Goal: Information Seeking & Learning: Learn about a topic

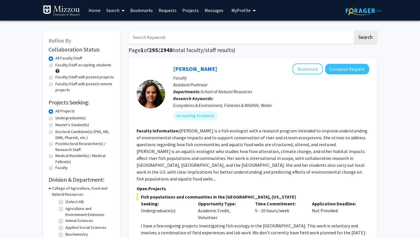
click at [55, 67] on label "Faculty/Staff accepting students" at bounding box center [83, 65] width 56 height 6
click at [55, 66] on input "Faculty/Staff accepting students" at bounding box center [57, 64] width 4 height 4
radio input "true"
click at [55, 119] on label "Undergraduate(s)" at bounding box center [70, 118] width 30 height 6
click at [55, 119] on input "Undergraduate(s)" at bounding box center [57, 117] width 4 height 4
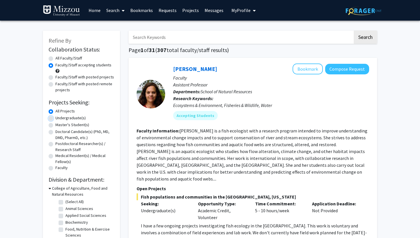
radio input "true"
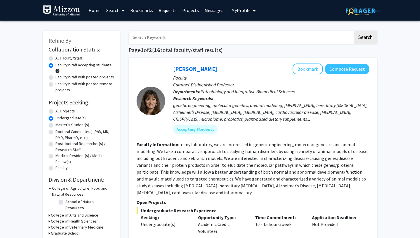
click at [55, 113] on label "All Projects" at bounding box center [64, 111] width 19 height 6
click at [55, 112] on input "All Projects" at bounding box center [57, 110] width 4 height 4
radio input "true"
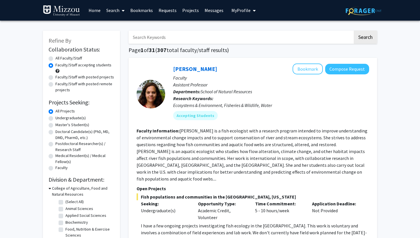
click at [55, 119] on label "Undergraduate(s)" at bounding box center [70, 118] width 30 height 6
click at [55, 119] on input "Undergraduate(s)" at bounding box center [57, 117] width 4 height 4
radio input "true"
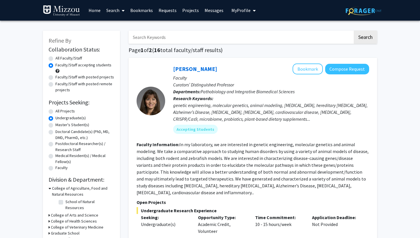
click at [55, 113] on label "All Projects" at bounding box center [64, 111] width 19 height 6
click at [55, 112] on input "All Projects" at bounding box center [57, 110] width 4 height 4
radio input "true"
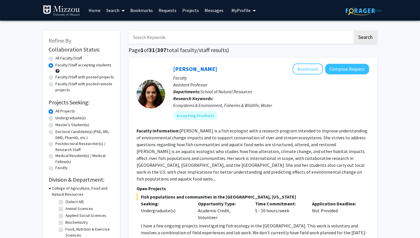
click at [157, 40] on input "Search Keywords" at bounding box center [241, 37] width 224 height 13
type input "neuroscience"
click at [354, 31] on button "Search" at bounding box center [365, 37] width 23 height 13
radio input "true"
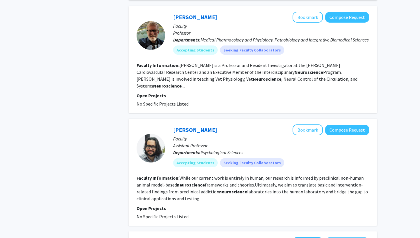
scroll to position [355, 0]
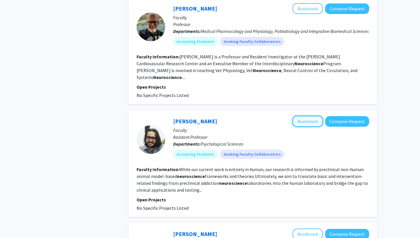
click at [310, 116] on button "Bookmark" at bounding box center [307, 121] width 30 height 11
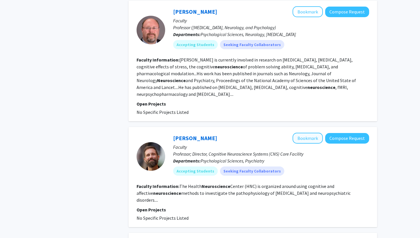
scroll to position [626, 0]
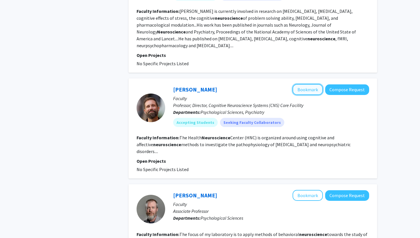
click at [309, 84] on button "Bookmark" at bounding box center [307, 89] width 30 height 11
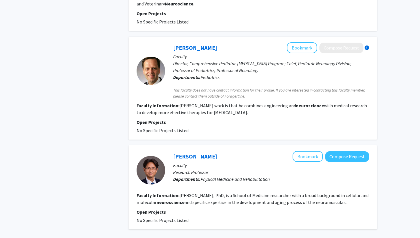
scroll to position [980, 0]
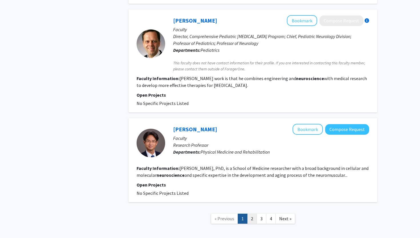
click at [252, 213] on link "2" at bounding box center [252, 218] width 10 height 10
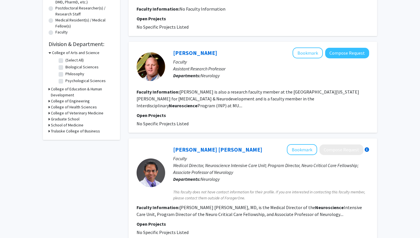
scroll to position [149, 0]
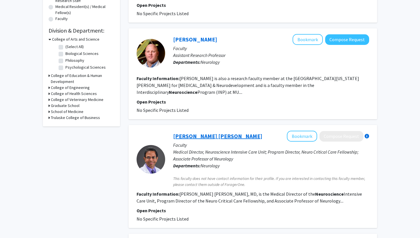
click at [214, 131] on div "[PERSON_NAME] [PERSON_NAME] Bookmark Compose Request" at bounding box center [271, 136] width 196 height 11
click at [213, 132] on link "[PERSON_NAME] [PERSON_NAME]" at bounding box center [217, 135] width 89 height 7
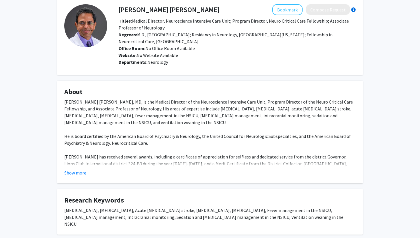
scroll to position [11, 0]
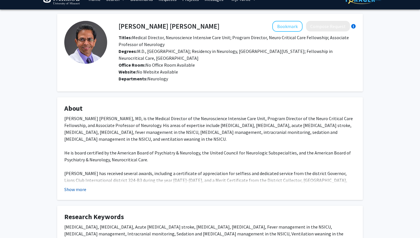
click at [74, 188] on button "Show more" at bounding box center [75, 189] width 22 height 7
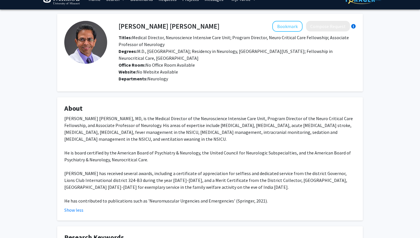
scroll to position [0, 0]
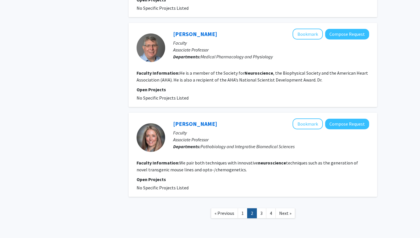
scroll to position [837, 0]
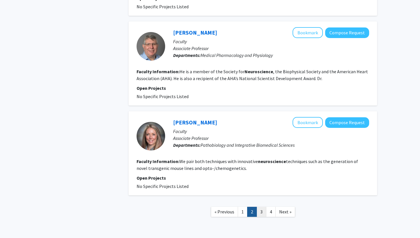
click at [264, 206] on link "3" at bounding box center [261, 211] width 10 height 10
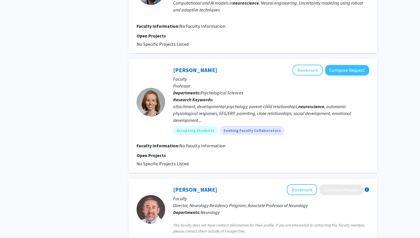
scroll to position [654, 0]
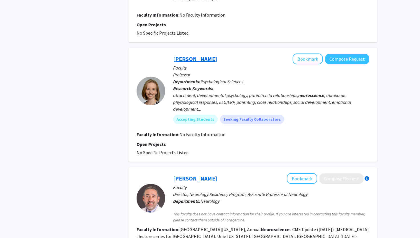
click at [186, 57] on link "[PERSON_NAME]" at bounding box center [195, 58] width 44 height 7
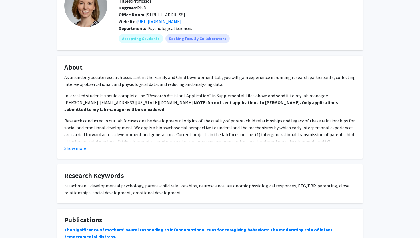
scroll to position [53, 0]
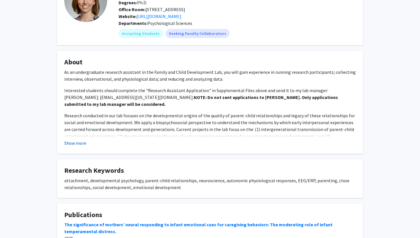
click at [76, 143] on button "Show more" at bounding box center [75, 142] width 22 height 7
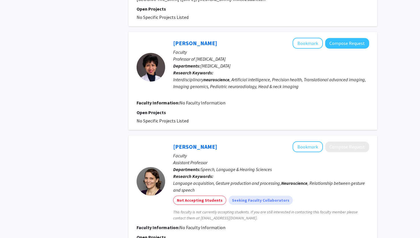
scroll to position [978, 0]
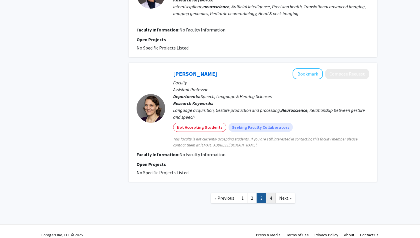
click at [268, 193] on link "4" at bounding box center [271, 198] width 10 height 10
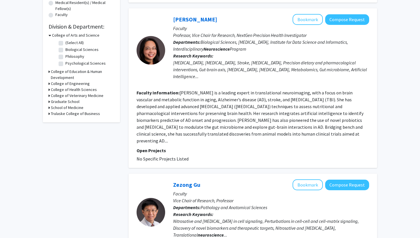
scroll to position [249, 0]
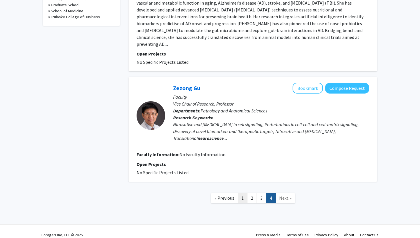
click at [241, 193] on link "1" at bounding box center [243, 198] width 10 height 10
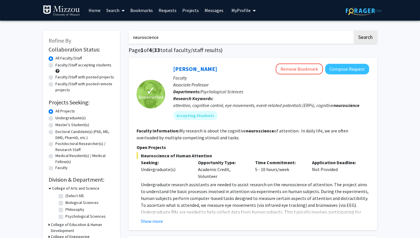
drag, startPoint x: 177, startPoint y: 36, endPoint x: 127, endPoint y: 36, distance: 49.7
type input "[PERSON_NAME][DEMOGRAPHIC_DATA]"
click at [354, 31] on button "Search" at bounding box center [365, 37] width 23 height 13
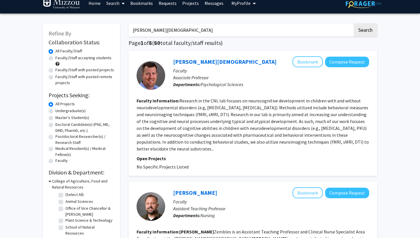
scroll to position [7, 0]
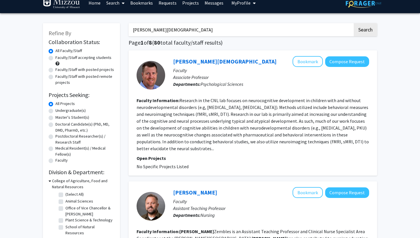
click at [55, 58] on label "Faculty/Staff accepting students" at bounding box center [83, 58] width 56 height 6
click at [55, 58] on input "Faculty/Staff accepting students" at bounding box center [57, 57] width 4 height 4
radio input "true"
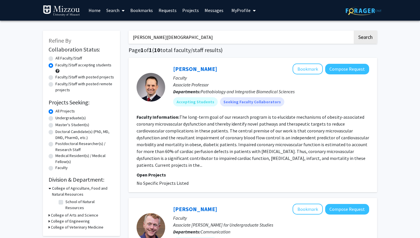
click at [55, 59] on label "All Faculty/Staff" at bounding box center [68, 58] width 27 height 6
click at [55, 59] on input "All Faculty/Staff" at bounding box center [57, 57] width 4 height 4
radio input "true"
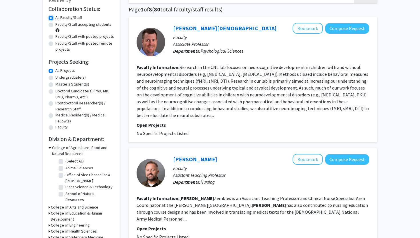
scroll to position [41, 0]
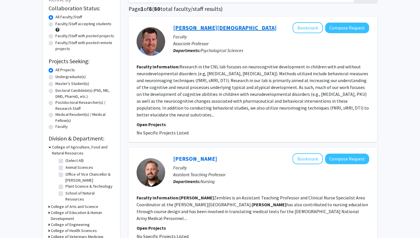
click at [176, 27] on link "[PERSON_NAME][DEMOGRAPHIC_DATA]" at bounding box center [224, 27] width 103 height 7
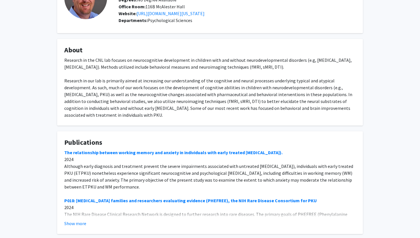
scroll to position [87, 0]
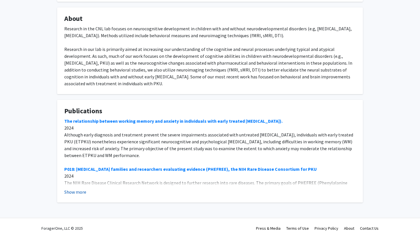
click at [73, 193] on button "Show more" at bounding box center [75, 191] width 22 height 7
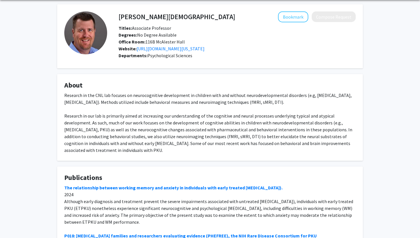
scroll to position [0, 0]
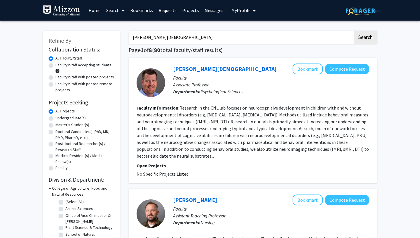
drag, startPoint x: 160, startPoint y: 39, endPoint x: 123, endPoint y: 38, distance: 37.7
type input "d"
type input "addiction"
click at [354, 31] on button "Search" at bounding box center [365, 37] width 23 height 13
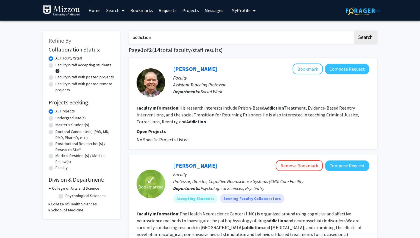
click at [55, 66] on label "Faculty/Staff accepting students" at bounding box center [83, 65] width 56 height 6
click at [55, 66] on input "Faculty/Staff accepting students" at bounding box center [57, 64] width 4 height 4
radio input "true"
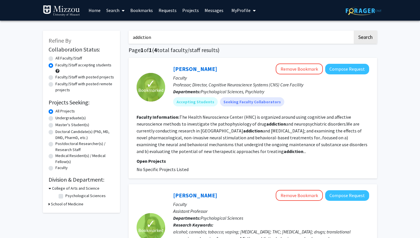
click at [55, 118] on label "Undergraduate(s)" at bounding box center [70, 118] width 30 height 6
click at [55, 118] on input "Undergraduate(s)" at bounding box center [57, 117] width 4 height 4
radio input "true"
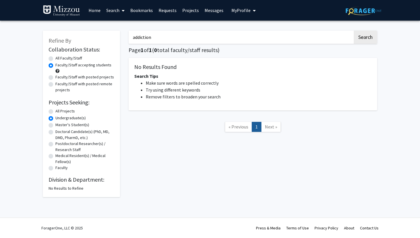
click at [55, 58] on label "All Faculty/Staff" at bounding box center [68, 58] width 27 height 6
click at [55, 58] on input "All Faculty/Staff" at bounding box center [57, 57] width 4 height 4
radio input "true"
click at [154, 38] on input "addiction" at bounding box center [241, 37] width 224 height 13
click at [354, 31] on button "Search" at bounding box center [365, 37] width 23 height 13
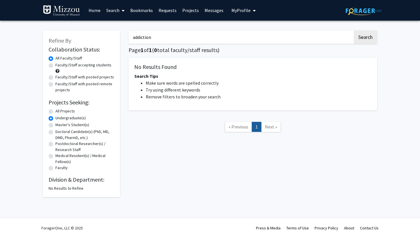
radio input "true"
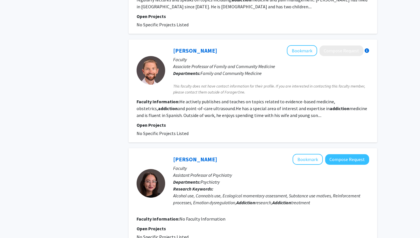
scroll to position [407, 0]
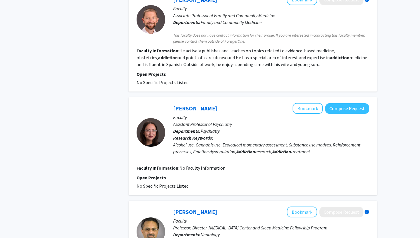
click at [199, 110] on link "[PERSON_NAME]" at bounding box center [195, 108] width 44 height 7
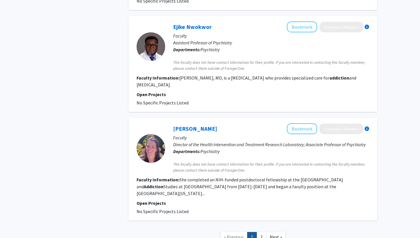
scroll to position [905, 0]
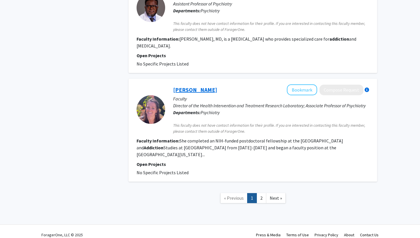
click at [191, 88] on link "[PERSON_NAME]" at bounding box center [195, 89] width 44 height 7
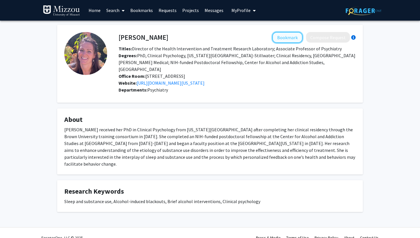
click at [284, 38] on button "Bookmark" at bounding box center [287, 37] width 30 height 11
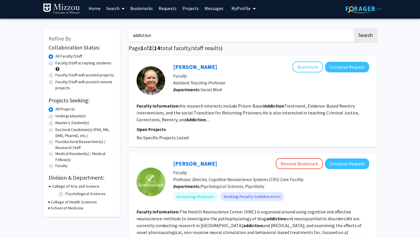
scroll to position [3, 0]
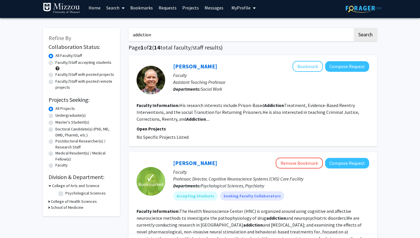
drag, startPoint x: 153, startPoint y: 36, endPoint x: 113, endPoint y: 35, distance: 40.3
type input "[PERSON_NAME]"
click at [354, 28] on button "Search" at bounding box center [365, 34] width 23 height 13
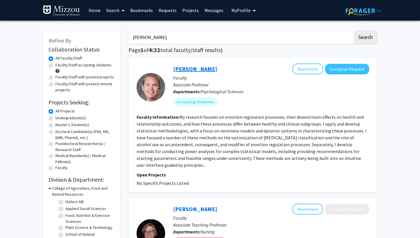
click at [185, 70] on link "[PERSON_NAME]" at bounding box center [195, 68] width 44 height 7
drag, startPoint x: 155, startPoint y: 41, endPoint x: 128, endPoint y: 36, distance: 27.0
type input "psychiatry"
click at [354, 31] on button "Search" at bounding box center [365, 37] width 23 height 13
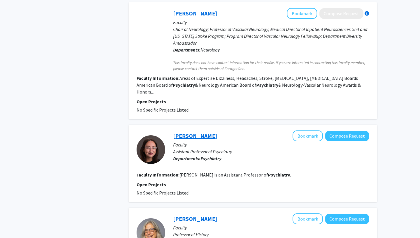
scroll to position [675, 0]
click at [197, 132] on link "[PERSON_NAME]" at bounding box center [195, 135] width 44 height 7
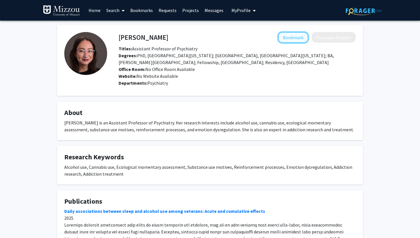
click at [288, 36] on button "Bookmark" at bounding box center [293, 37] width 30 height 11
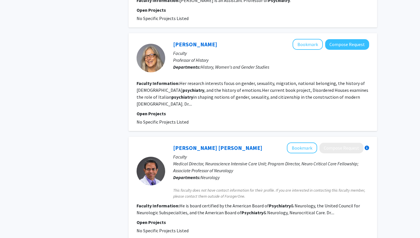
scroll to position [894, 0]
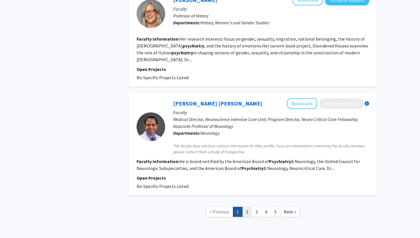
click at [248, 206] on link "2" at bounding box center [247, 211] width 10 height 10
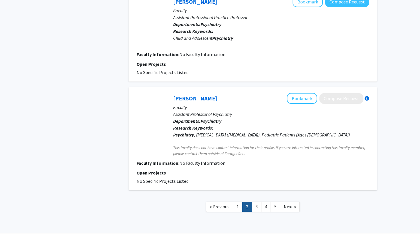
scroll to position [878, 0]
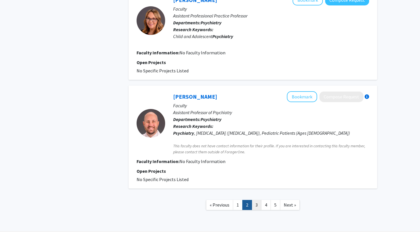
click at [259, 200] on link "3" at bounding box center [257, 205] width 10 height 10
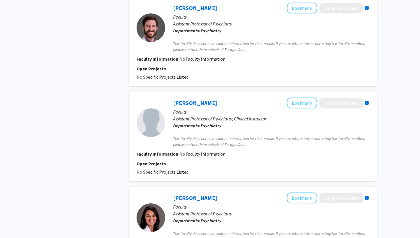
scroll to position [838, 0]
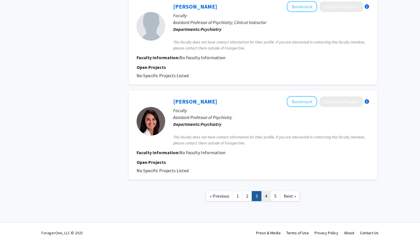
click at [266, 194] on link "4" at bounding box center [266, 196] width 10 height 10
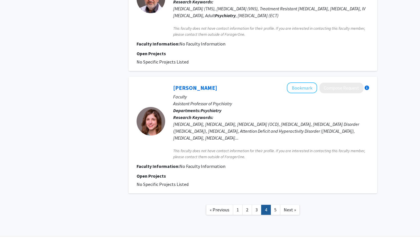
scroll to position [1085, 0]
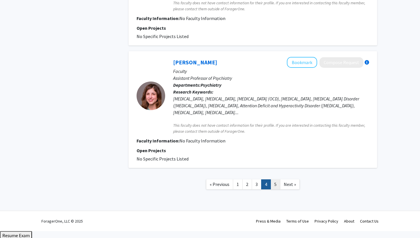
click at [276, 189] on link "5" at bounding box center [275, 184] width 10 height 10
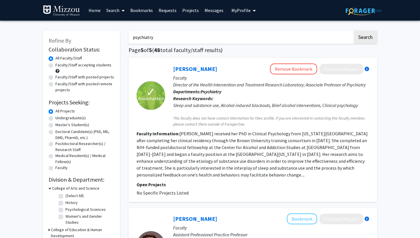
click at [55, 67] on label "Faculty/Staff accepting students" at bounding box center [83, 65] width 56 height 6
click at [55, 66] on input "Faculty/Staff accepting students" at bounding box center [57, 64] width 4 height 4
radio input "true"
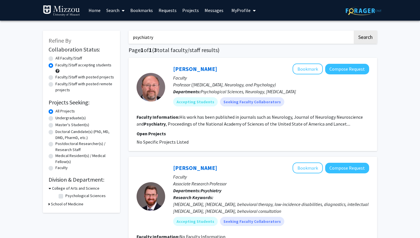
click at [246, 12] on span "My Profile" at bounding box center [240, 10] width 19 height 6
click at [241, 31] on img at bounding box center [240, 28] width 11 height 11
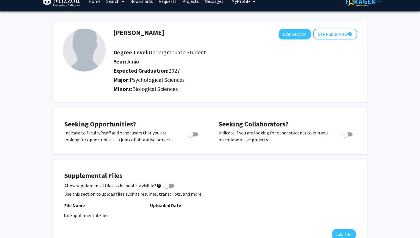
scroll to position [9, 0]
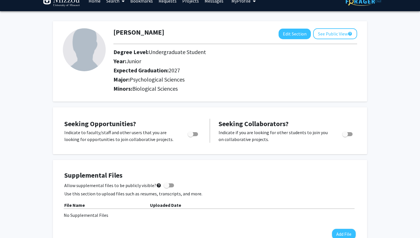
click at [190, 133] on span "Toggle" at bounding box center [191, 134] width 6 height 6
click at [190, 136] on input "Are you actively seeking opportunities?" at bounding box center [190, 136] width 0 height 0
checkbox input "true"
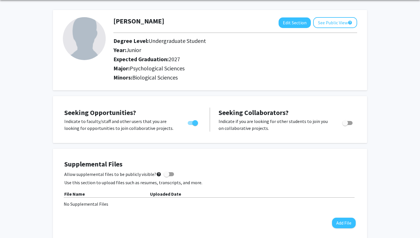
scroll to position [0, 0]
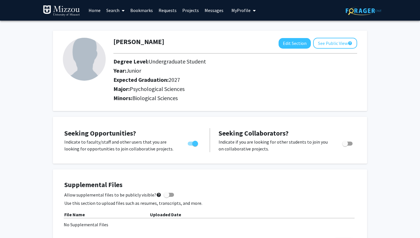
click at [89, 62] on img at bounding box center [84, 59] width 43 height 43
click at [302, 40] on button "Edit Section" at bounding box center [294, 43] width 32 height 11
select select "junior"
select select "2027"
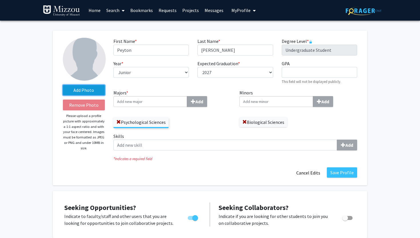
click at [88, 87] on label "Add Photo" at bounding box center [84, 90] width 42 height 10
click at [0, 0] on input "Add Photo" at bounding box center [0, 0] width 0 height 0
click at [86, 89] on label "Add Photo" at bounding box center [84, 90] width 42 height 10
click at [0, 0] on input "Add Photo" at bounding box center [0, 0] width 0 height 0
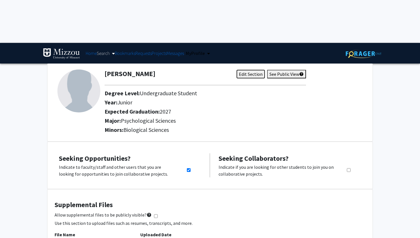
click at [245, 74] on button "Edit Section" at bounding box center [250, 74] width 28 height 9
select select "junior"
select select "2027"
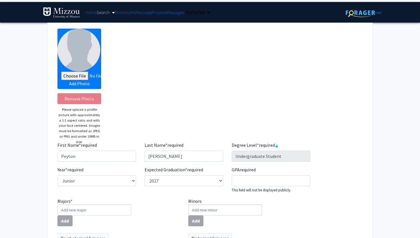
scroll to position [50, 0]
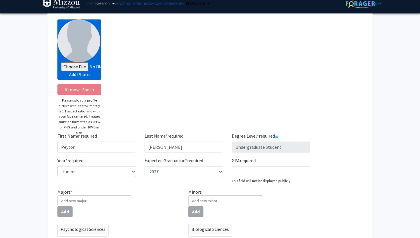
click at [70, 67] on input "Add Photo" at bounding box center [100, 66] width 78 height 9
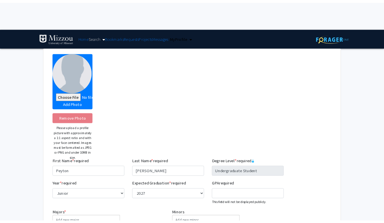
scroll to position [0, 0]
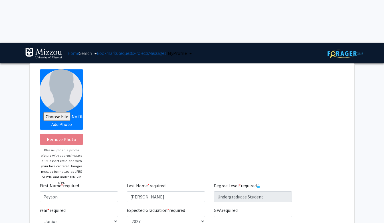
click at [165, 83] on form "Add Photo Remove Photo Please upload a profile picture with approximately a 1:1…" at bounding box center [192, 203] width 314 height 268
click at [54, 110] on img at bounding box center [61, 90] width 43 height 43
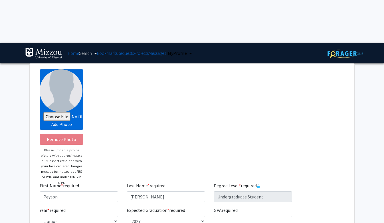
click at [55, 114] on input "Add Photo" at bounding box center [82, 116] width 78 height 9
type input "C:\fakepath\IMG_9907.png"
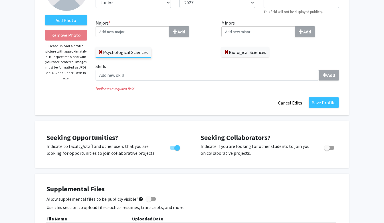
scroll to position [18, 0]
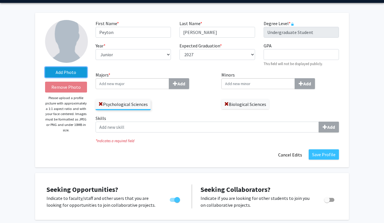
click at [59, 74] on label "Add Photo" at bounding box center [66, 72] width 42 height 10
click at [0, 0] on input "Add Photo" at bounding box center [0, 0] width 0 height 0
click at [63, 75] on label "Add Photo" at bounding box center [66, 72] width 42 height 10
click at [0, 0] on input "Add Photo" at bounding box center [0, 0] width 0 height 0
click at [71, 73] on label "Add Photo" at bounding box center [66, 72] width 42 height 10
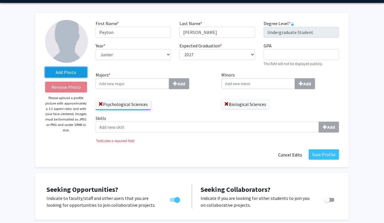
click at [0, 0] on input "Add Photo" at bounding box center [0, 0] width 0 height 0
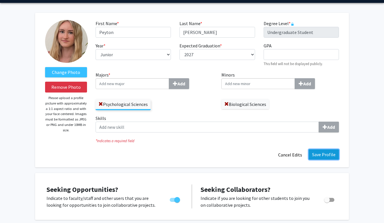
click at [328, 157] on button "Save Profile" at bounding box center [324, 154] width 30 height 10
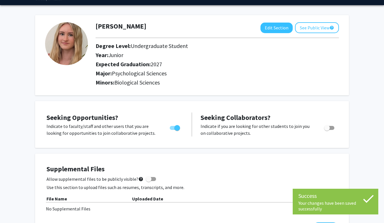
scroll to position [0, 0]
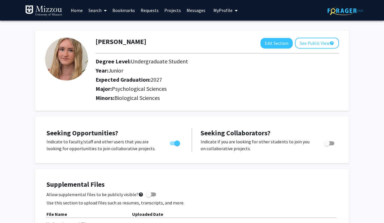
click at [79, 10] on link "Home" at bounding box center [77, 10] width 18 height 20
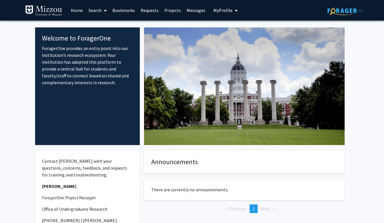
click at [75, 10] on link "Home" at bounding box center [77, 10] width 18 height 20
click at [98, 12] on link "Search" at bounding box center [98, 10] width 24 height 20
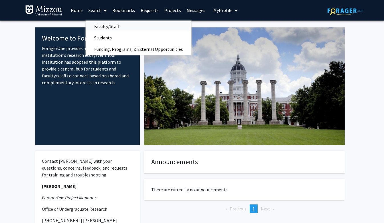
click at [103, 25] on span "Faculty/Staff" at bounding box center [107, 26] width 42 height 11
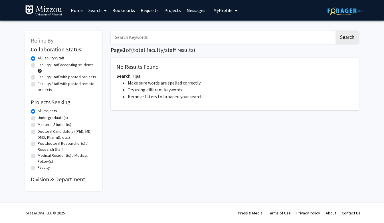
click at [38, 66] on label "Faculty/Staff accepting students" at bounding box center [66, 65] width 56 height 6
click at [38, 66] on input "Faculty/Staff accepting students" at bounding box center [40, 64] width 4 height 4
radio input "true"
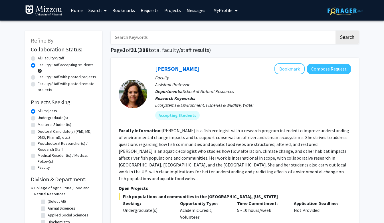
click at [135, 36] on input "Search Keywords" at bounding box center [223, 37] width 224 height 13
type input "brett"
click at [336, 31] on button "Search" at bounding box center [347, 37] width 23 height 13
radio input "true"
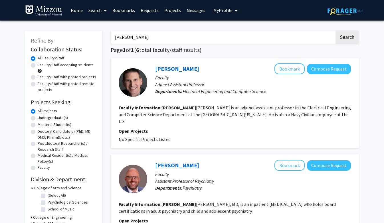
click at [336, 31] on button "Search" at bounding box center [347, 37] width 23 height 13
type input "brett fro"
click at [336, 31] on button "Search" at bounding box center [347, 37] width 23 height 13
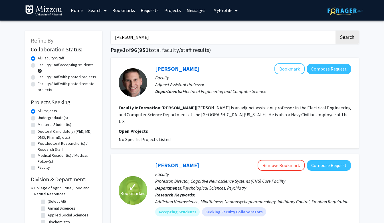
drag, startPoint x: 138, startPoint y: 38, endPoint x: 99, endPoint y: 37, distance: 39.1
type input "roberto codresi"
click at [336, 31] on button "Search" at bounding box center [347, 37] width 23 height 13
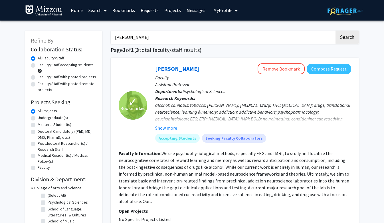
drag, startPoint x: 150, startPoint y: 35, endPoint x: 106, endPoint y: 36, distance: 44.6
type input "[PERSON_NAME][DEMOGRAPHIC_DATA]"
click at [336, 31] on button "Search" at bounding box center [347, 37] width 23 height 13
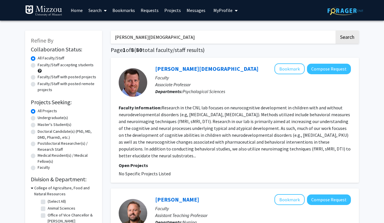
click at [38, 66] on label "Faculty/Staff accepting students" at bounding box center [66, 65] width 56 height 6
click at [38, 66] on input "Faculty/Staff accepting students" at bounding box center [40, 64] width 4 height 4
radio input "true"
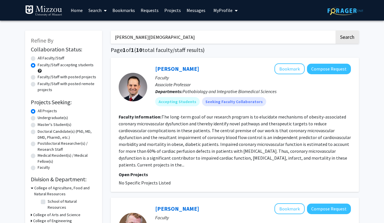
click at [38, 57] on label "All Faculty/Staff" at bounding box center [51, 58] width 27 height 6
click at [38, 57] on input "All Faculty/Staff" at bounding box center [40, 57] width 4 height 4
radio input "true"
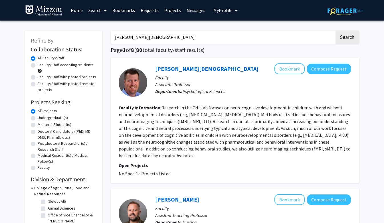
drag, startPoint x: 157, startPoint y: 37, endPoint x: 109, endPoint y: 38, distance: 47.4
click at [336, 31] on button "Search" at bounding box center [347, 37] width 23 height 13
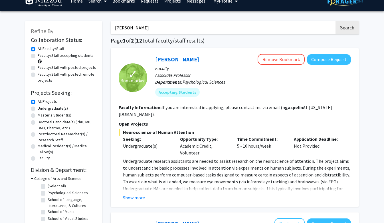
scroll to position [11, 0]
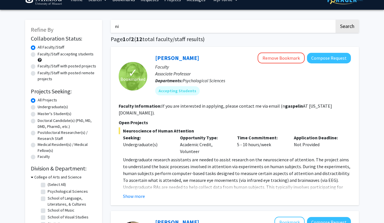
type input "n"
click at [336, 20] on button "Search" at bounding box center [347, 26] width 23 height 13
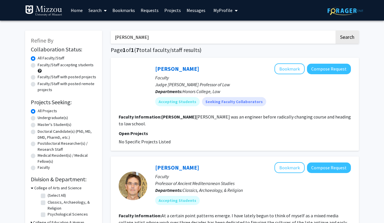
click at [336, 31] on button "Search" at bounding box center [347, 37] width 23 height 13
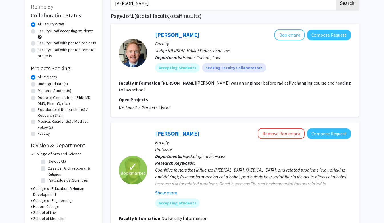
scroll to position [43, 0]
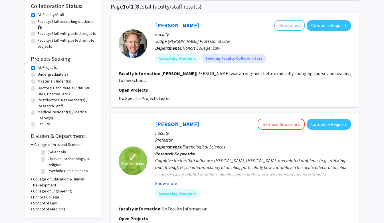
click at [166, 180] on button "Show more" at bounding box center [166, 183] width 22 height 7
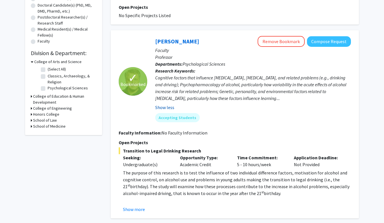
scroll to position [127, 0]
click at [136, 206] on button "Show more" at bounding box center [134, 209] width 22 height 7
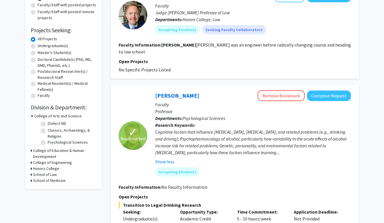
scroll to position [0, 0]
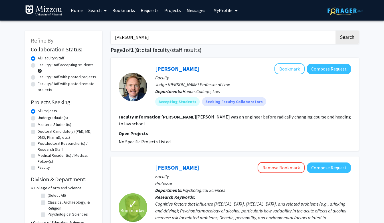
drag, startPoint x: 155, startPoint y: 39, endPoint x: 108, endPoint y: 41, distance: 46.3
type input "d"
type input "mary miller"
click at [336, 31] on button "Search" at bounding box center [347, 37] width 23 height 13
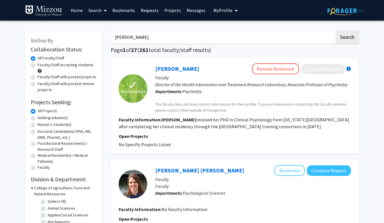
click at [38, 66] on label "Faculty/Staff accepting students" at bounding box center [66, 65] width 56 height 6
click at [38, 66] on input "Faculty/Staff accepting students" at bounding box center [40, 64] width 4 height 4
radio input "true"
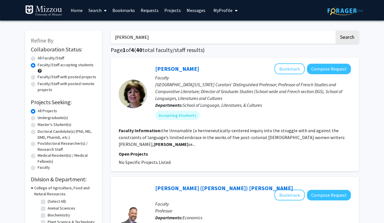
drag, startPoint x: 141, startPoint y: 36, endPoint x: 110, endPoint y: 36, distance: 30.6
click at [38, 57] on label "All Faculty/Staff" at bounding box center [51, 58] width 27 height 6
click at [38, 57] on input "All Faculty/Staff" at bounding box center [40, 57] width 4 height 4
radio input "true"
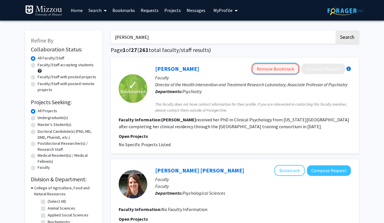
click at [286, 72] on button "Remove Bookmark" at bounding box center [275, 68] width 47 height 11
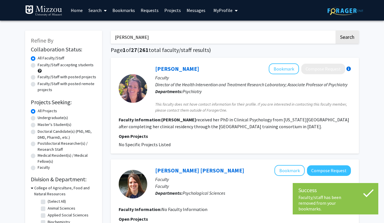
drag, startPoint x: 144, startPoint y: 38, endPoint x: 156, endPoint y: 44, distance: 13.4
click at [155, 43] on input "mary miller" at bounding box center [223, 37] width 224 height 13
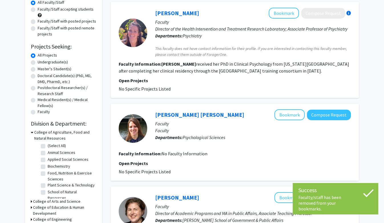
scroll to position [63, 0]
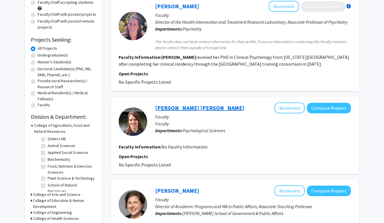
click at [180, 109] on link "Mary Beth Miller" at bounding box center [199, 107] width 89 height 7
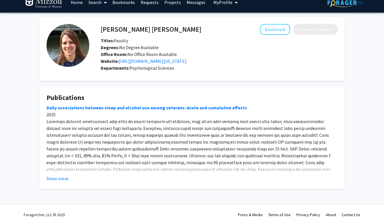
scroll to position [10, 0]
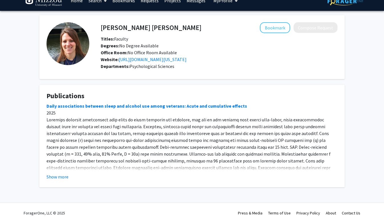
click at [57, 180] on fg-card "Publications Daily associations between sleep and alcohol use among veterans: A…" at bounding box center [192, 136] width 306 height 103
click at [57, 178] on button "Show more" at bounding box center [58, 176] width 22 height 7
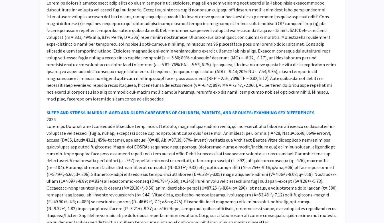
scroll to position [182, 0]
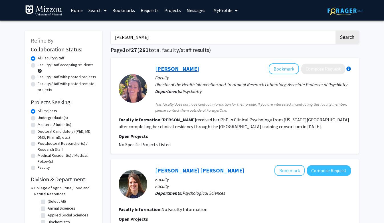
click at [166, 67] on link "[PERSON_NAME]" at bounding box center [177, 68] width 44 height 7
drag, startPoint x: 142, startPoint y: 39, endPoint x: 109, endPoint y: 40, distance: 32.6
type input "m"
type input "c"
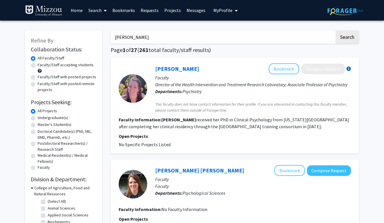
type input "[PERSON_NAME]"
click at [336, 31] on button "Search" at bounding box center [347, 37] width 23 height 13
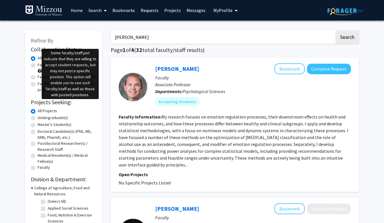
click at [40, 71] on span at bounding box center [40, 71] width 4 height 4
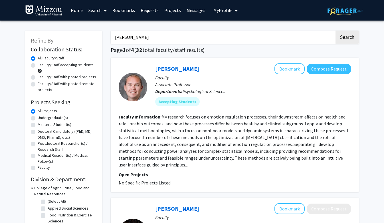
click at [40, 71] on span at bounding box center [40, 71] width 4 height 4
drag, startPoint x: 137, startPoint y: 38, endPoint x: 109, endPoint y: 35, distance: 28.2
type input "psychiatry"
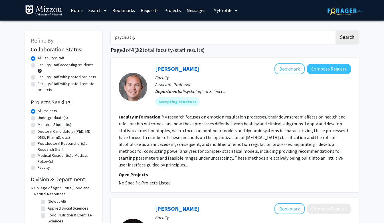
click at [38, 65] on label "Faculty/Staff accepting students" at bounding box center [66, 65] width 56 height 6
click at [38, 65] on input "Faculty/Staff accepting students" at bounding box center [40, 64] width 4 height 4
radio input "true"
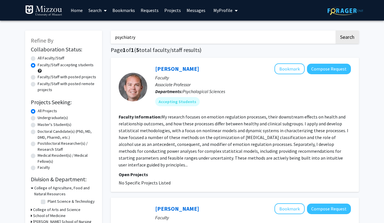
drag, startPoint x: 139, startPoint y: 40, endPoint x: 113, endPoint y: 36, distance: 25.7
click at [113, 36] on input "psychiatry" at bounding box center [223, 37] width 224 height 13
type input "neuroscience"
click at [336, 31] on button "Search" at bounding box center [347, 37] width 23 height 13
radio input "true"
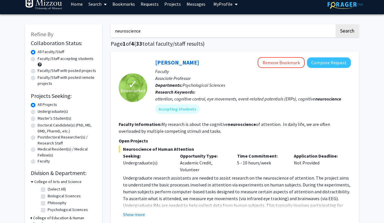
scroll to position [5, 0]
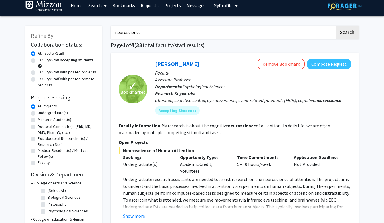
click at [38, 61] on label "Faculty/Staff accepting students" at bounding box center [66, 60] width 56 height 6
click at [38, 61] on input "Faculty/Staff accepting students" at bounding box center [40, 59] width 4 height 4
radio input "true"
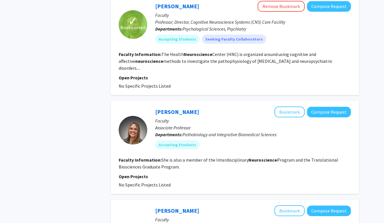
scroll to position [594, 0]
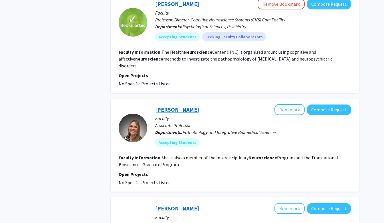
click at [168, 106] on link "[PERSON_NAME]" at bounding box center [177, 109] width 44 height 7
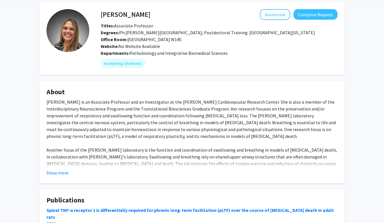
scroll to position [24, 0]
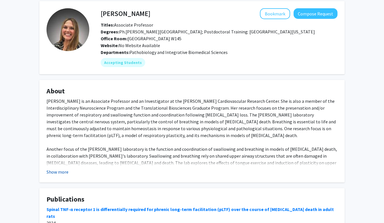
click at [53, 170] on button "Show more" at bounding box center [58, 171] width 22 height 7
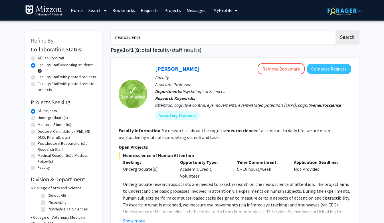
drag, startPoint x: 144, startPoint y: 38, endPoint x: 115, endPoint y: 38, distance: 29.1
click at [115, 38] on input "neuroscience" at bounding box center [223, 37] width 224 height 13
click at [119, 10] on link "Bookmarks" at bounding box center [124, 10] width 28 height 20
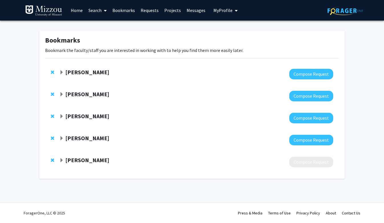
click at [87, 161] on strong "[PERSON_NAME]" at bounding box center [87, 160] width 44 height 7
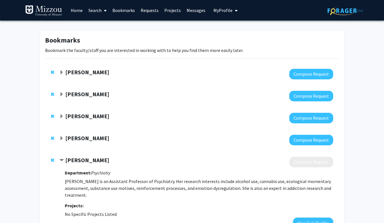
click at [81, 73] on strong "Denis McCarthy" at bounding box center [87, 72] width 44 height 7
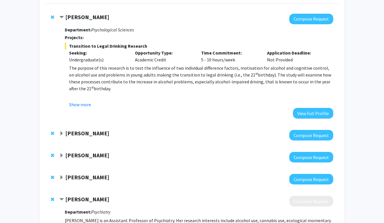
scroll to position [56, 0]
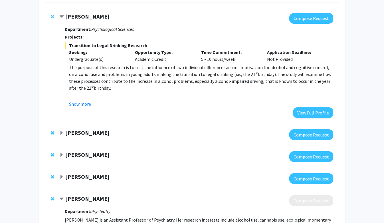
click at [97, 135] on strong "[PERSON_NAME]" at bounding box center [87, 132] width 44 height 7
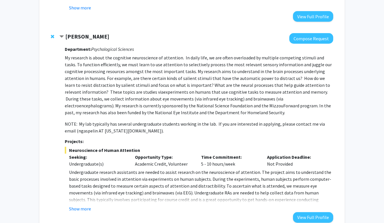
scroll to position [164, 0]
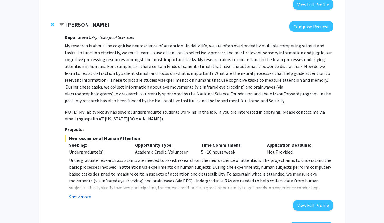
click at [83, 198] on button "Show more" at bounding box center [80, 196] width 22 height 7
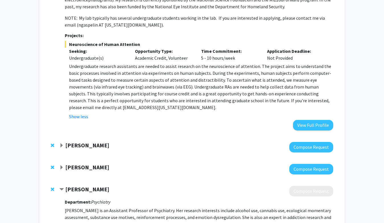
scroll to position [259, 0]
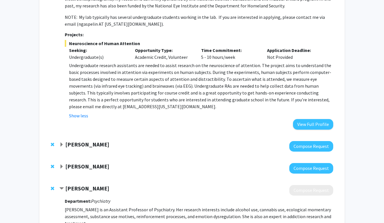
click at [84, 144] on strong "[PERSON_NAME]" at bounding box center [87, 144] width 44 height 7
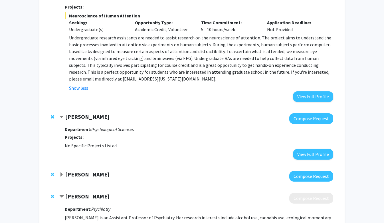
scroll to position [287, 0]
click at [86, 117] on strong "[PERSON_NAME]" at bounding box center [87, 116] width 44 height 7
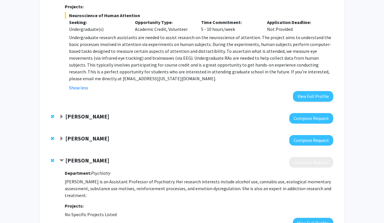
click at [86, 117] on strong "[PERSON_NAME]" at bounding box center [87, 116] width 44 height 7
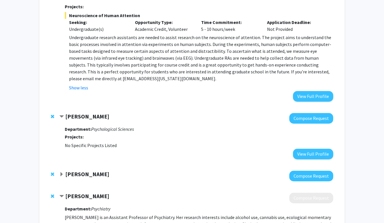
click at [86, 117] on strong "[PERSON_NAME]" at bounding box center [87, 116] width 44 height 7
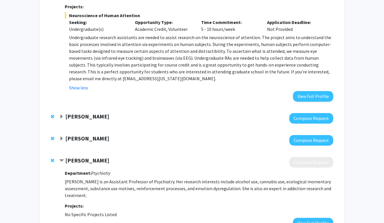
click at [62, 117] on span "Expand Roberto Ulises Cofresí-Bonilla Bookmark" at bounding box center [61, 117] width 5 height 5
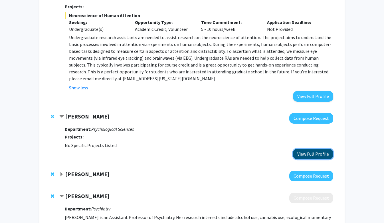
click at [303, 156] on button "View Full Profile" at bounding box center [313, 154] width 40 height 11
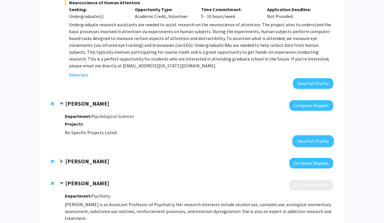
scroll to position [369, 0]
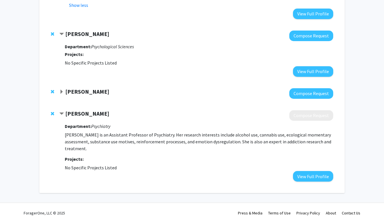
click at [63, 92] on span "Expand Brett Froeliger Bookmark" at bounding box center [61, 92] width 5 height 5
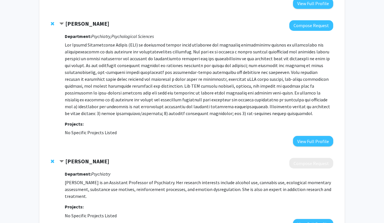
scroll to position [438, 0]
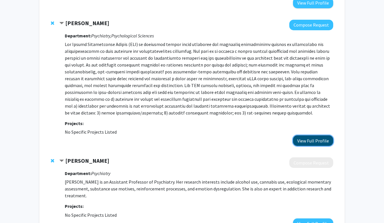
click at [317, 139] on button "View Full Profile" at bounding box center [313, 140] width 40 height 11
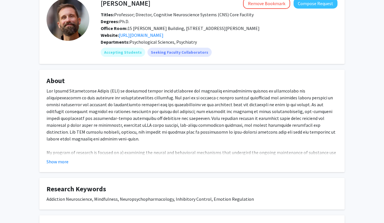
scroll to position [39, 0]
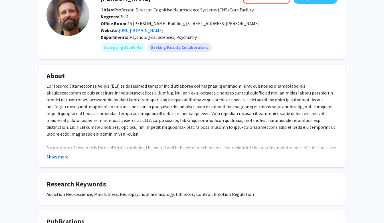
click at [61, 158] on button "Show more" at bounding box center [58, 156] width 22 height 7
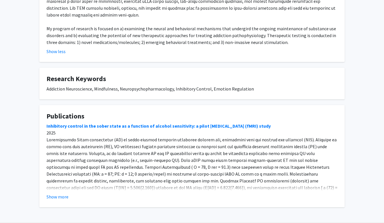
scroll to position [171, 0]
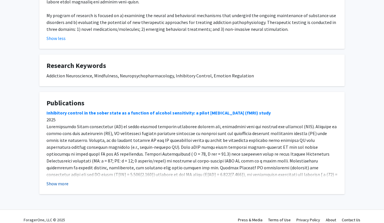
click at [59, 180] on button "Show more" at bounding box center [58, 183] width 22 height 7
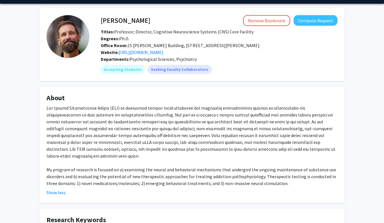
scroll to position [42, 0]
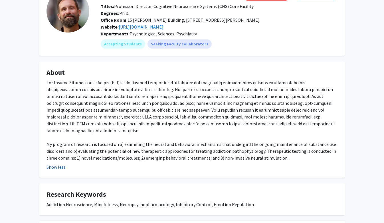
click at [53, 164] on button "Show less" at bounding box center [56, 167] width 19 height 7
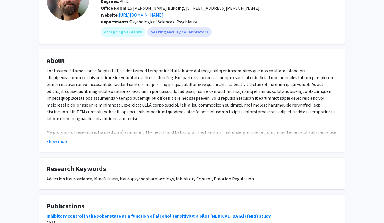
scroll to position [57, 0]
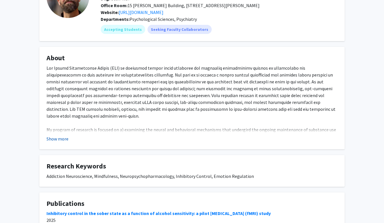
click at [58, 140] on button "Show more" at bounding box center [58, 138] width 22 height 7
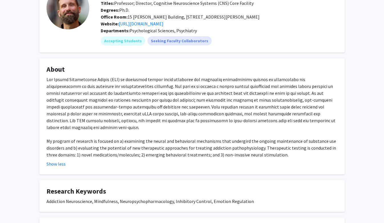
scroll to position [63, 0]
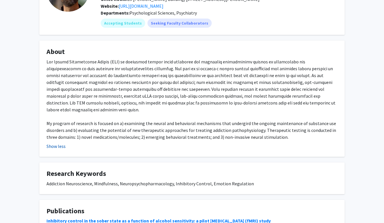
click at [52, 143] on button "Show less" at bounding box center [56, 146] width 19 height 7
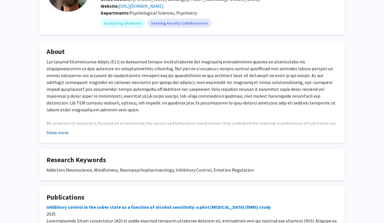
click at [65, 135] on button "Show more" at bounding box center [58, 132] width 22 height 7
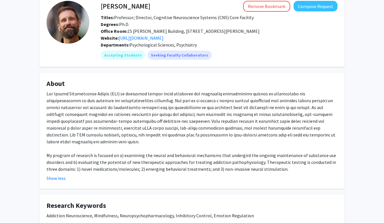
scroll to position [0, 0]
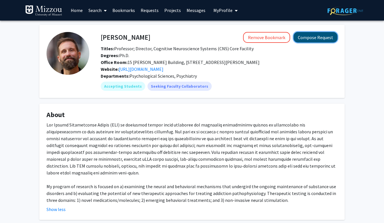
click at [312, 39] on button "Compose Request" at bounding box center [316, 37] width 44 height 11
